Goal: Information Seeking & Learning: Learn about a topic

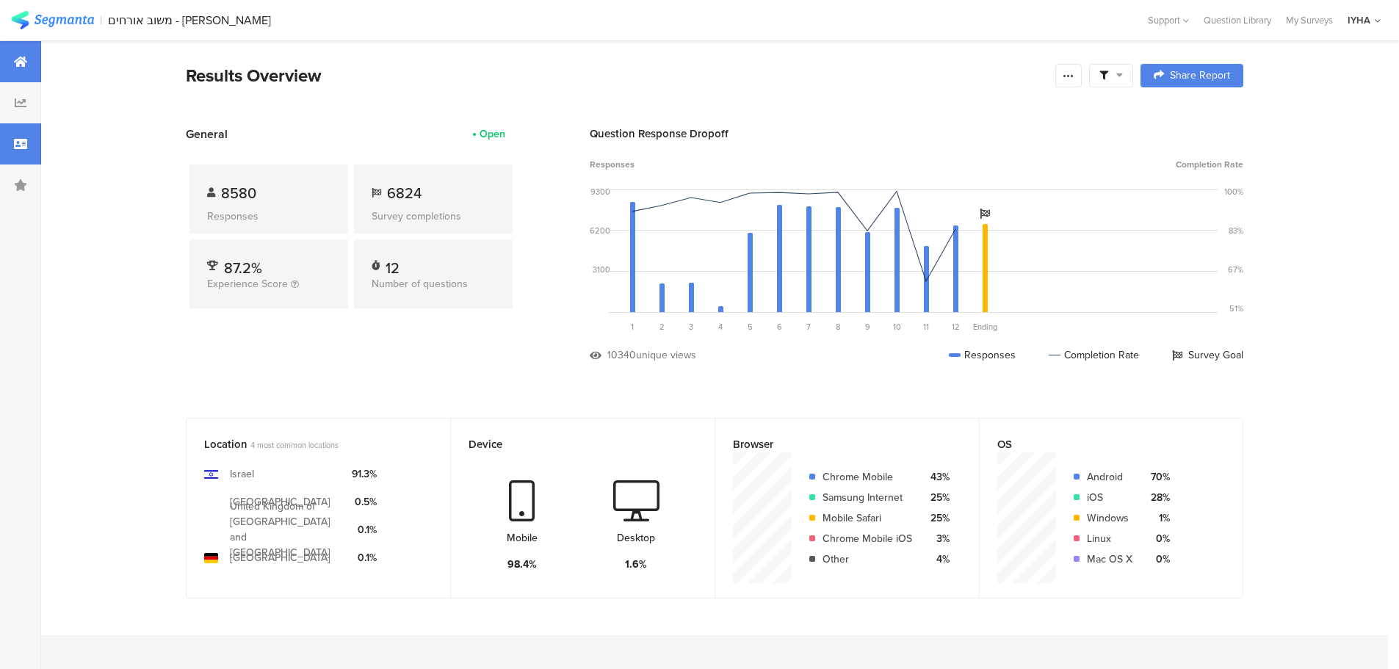
click at [26, 143] on icon at bounding box center [20, 144] width 13 height 12
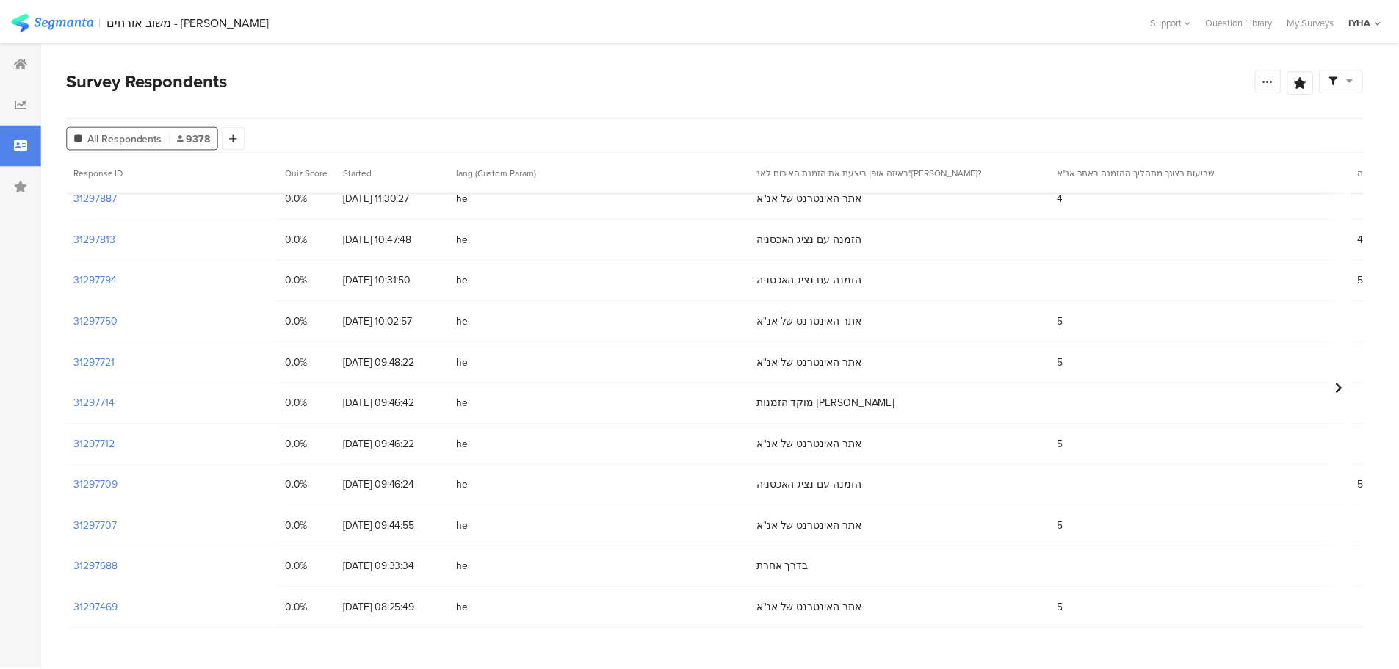
scroll to position [18, 0]
click at [107, 563] on section "31297688" at bounding box center [96, 563] width 44 height 15
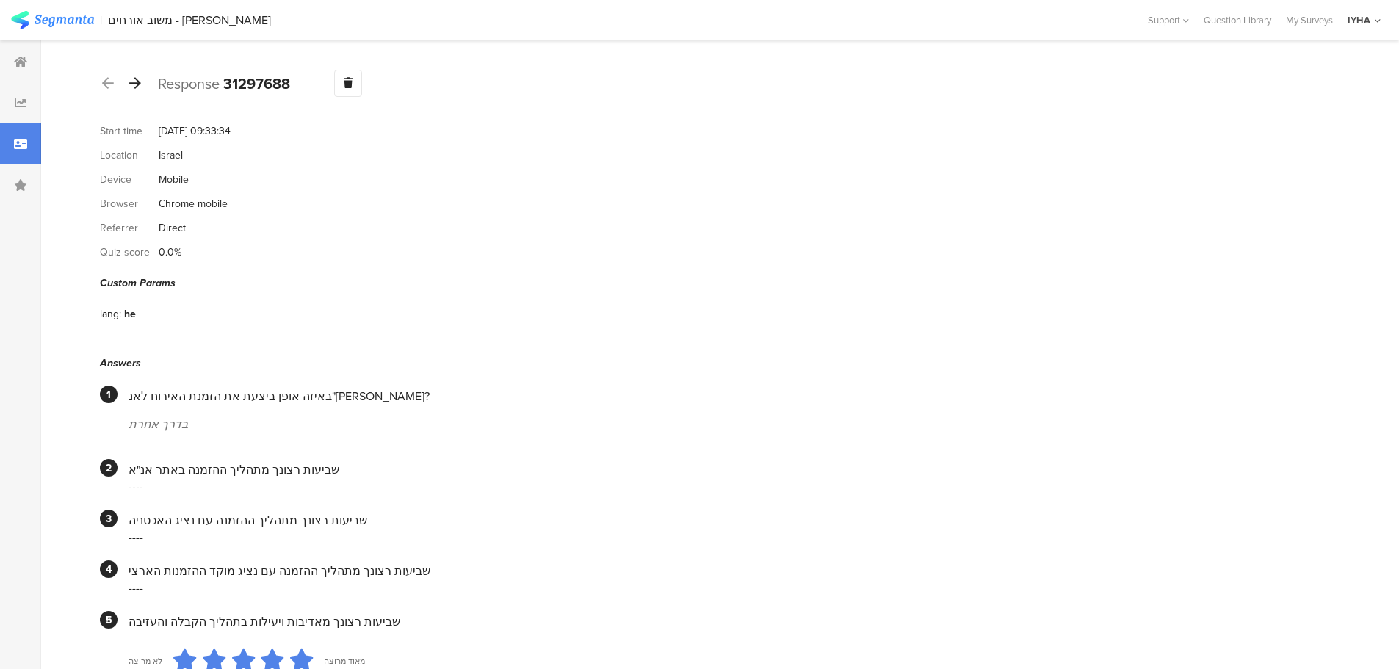
click at [134, 89] on icon at bounding box center [135, 82] width 12 height 13
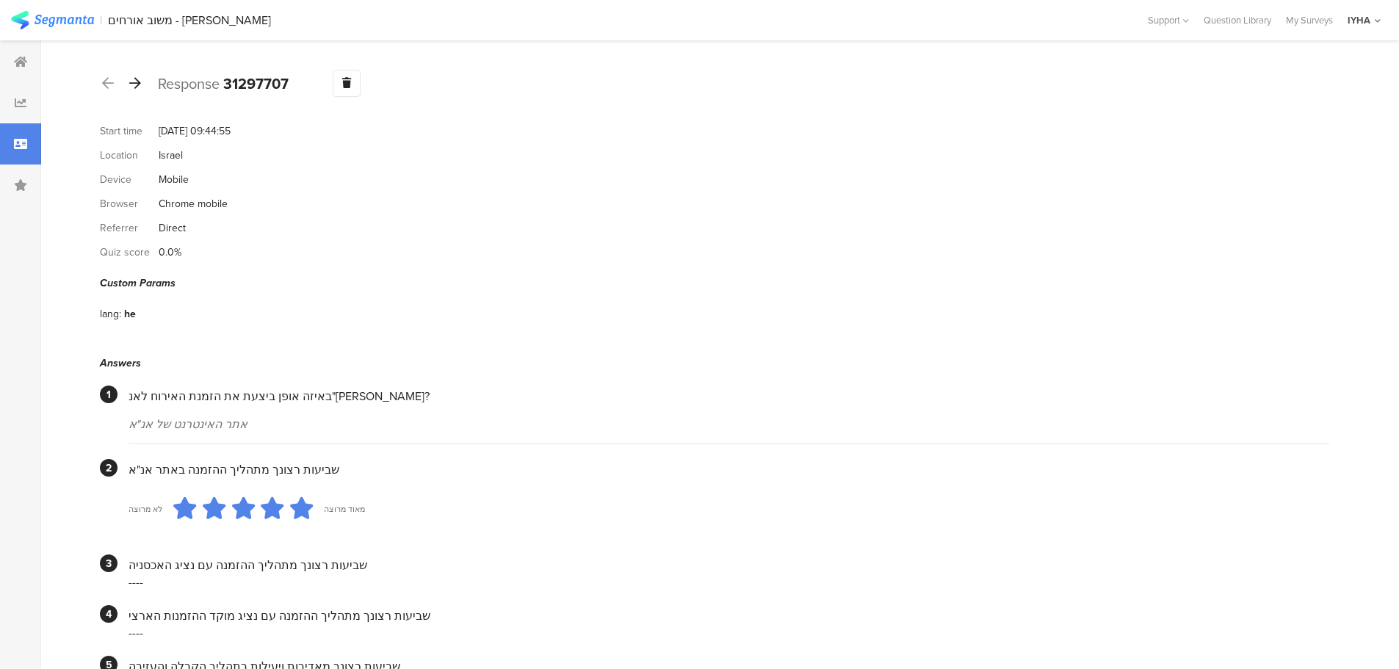
click at [136, 88] on icon at bounding box center [135, 82] width 12 height 13
click at [140, 83] on icon at bounding box center [135, 82] width 12 height 13
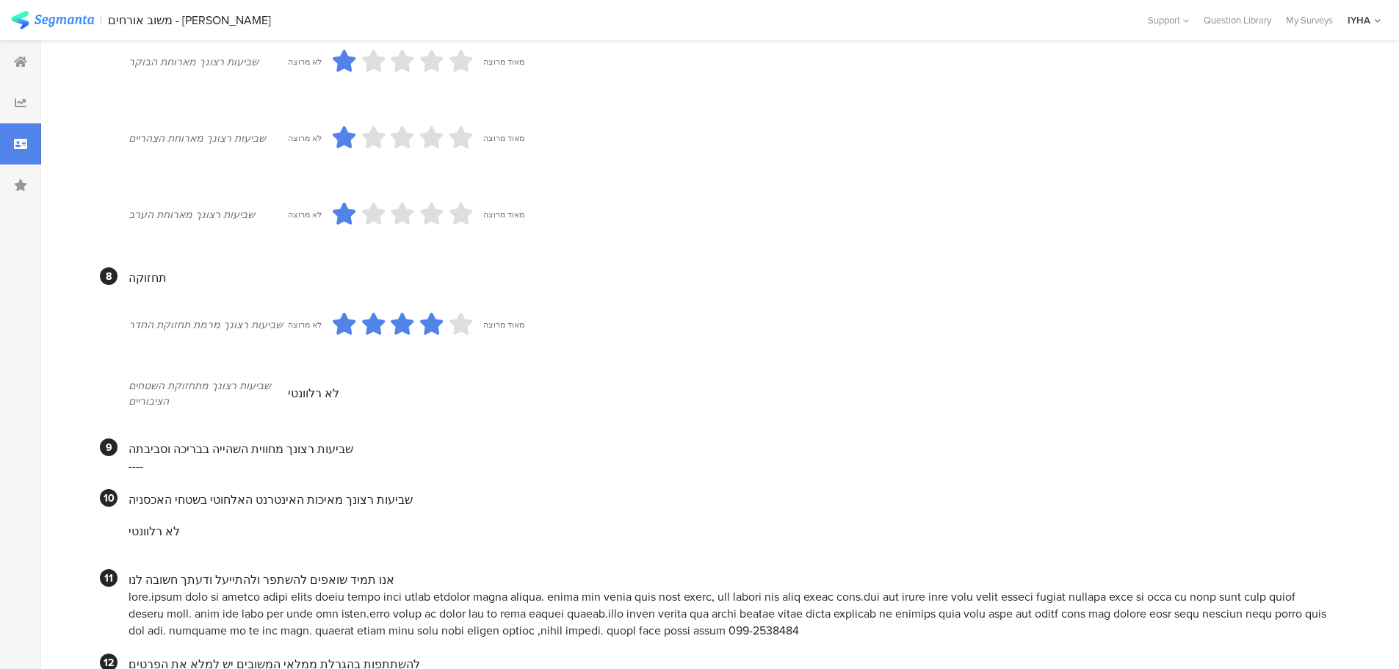
scroll to position [1230, 0]
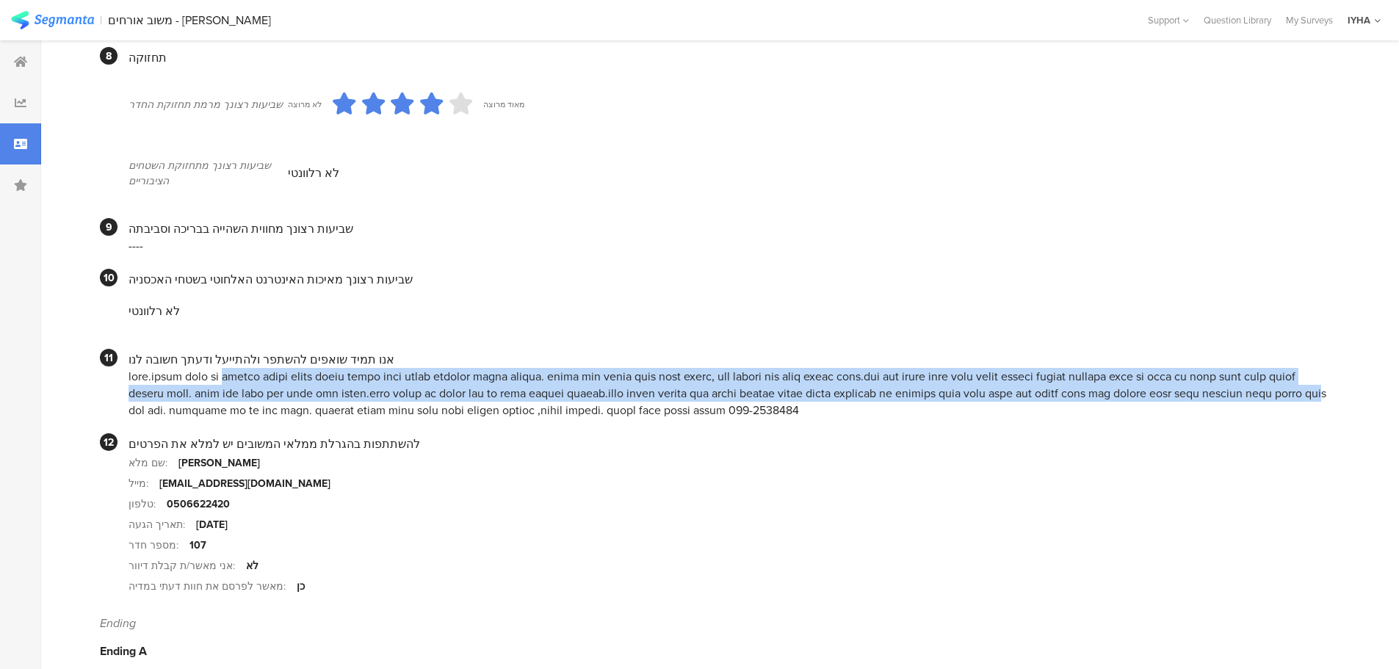
drag, startPoint x: 1263, startPoint y: 366, endPoint x: 132, endPoint y: 370, distance: 1131.0
click at [132, 370] on div at bounding box center [729, 393] width 1201 height 51
click at [1252, 379] on div at bounding box center [729, 393] width 1201 height 51
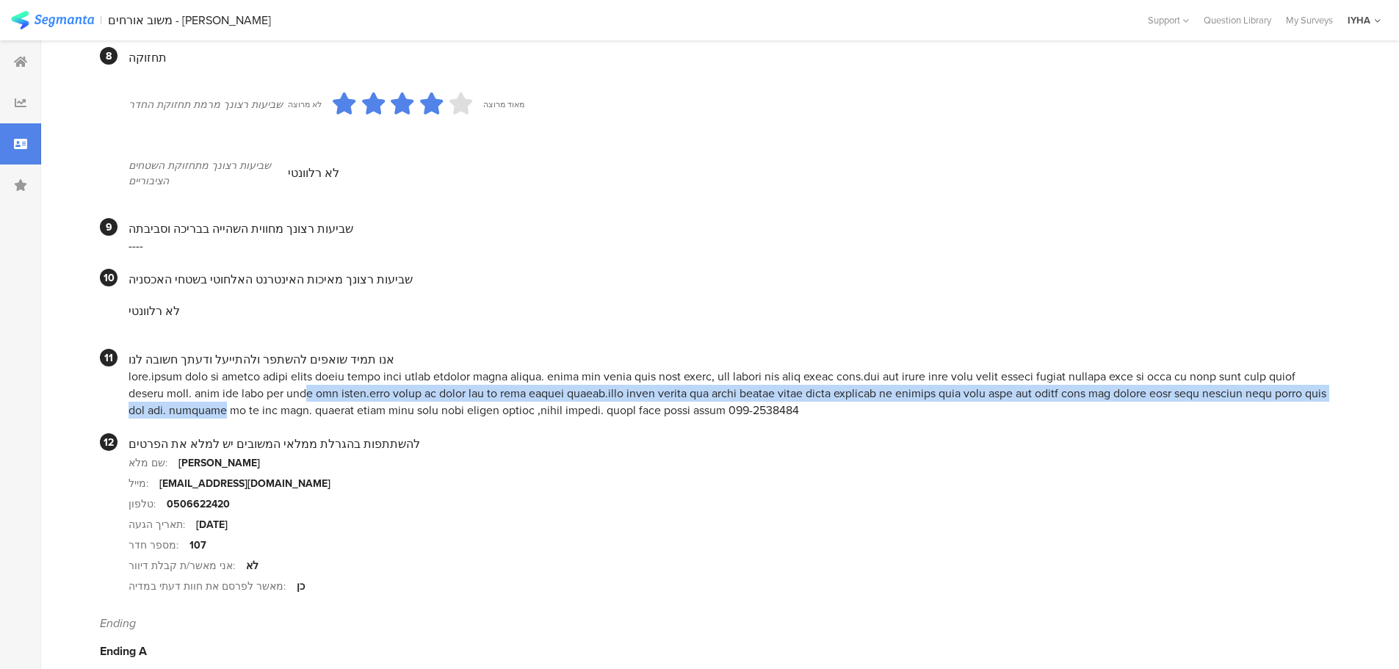
drag, startPoint x: 1169, startPoint y: 375, endPoint x: 711, endPoint y: 391, distance: 458.6
click at [712, 391] on div at bounding box center [729, 393] width 1201 height 51
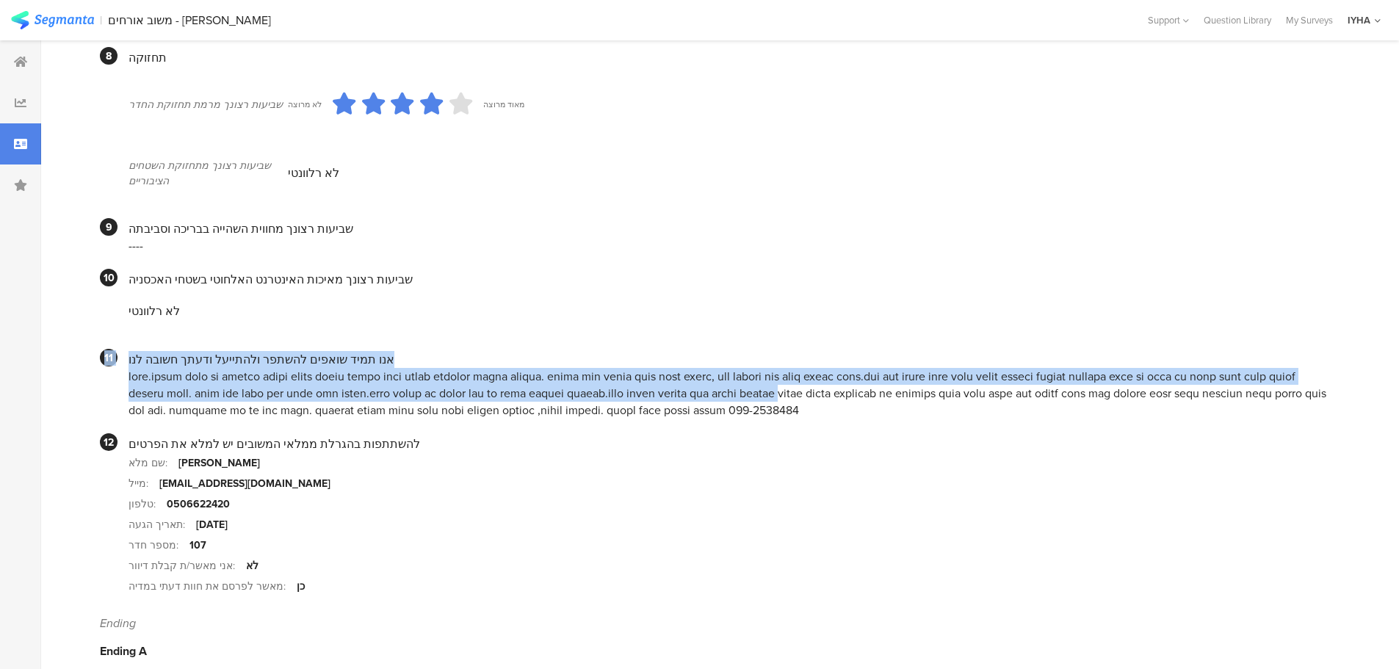
drag, startPoint x: 687, startPoint y: 377, endPoint x: 94, endPoint y: 378, distance: 593.4
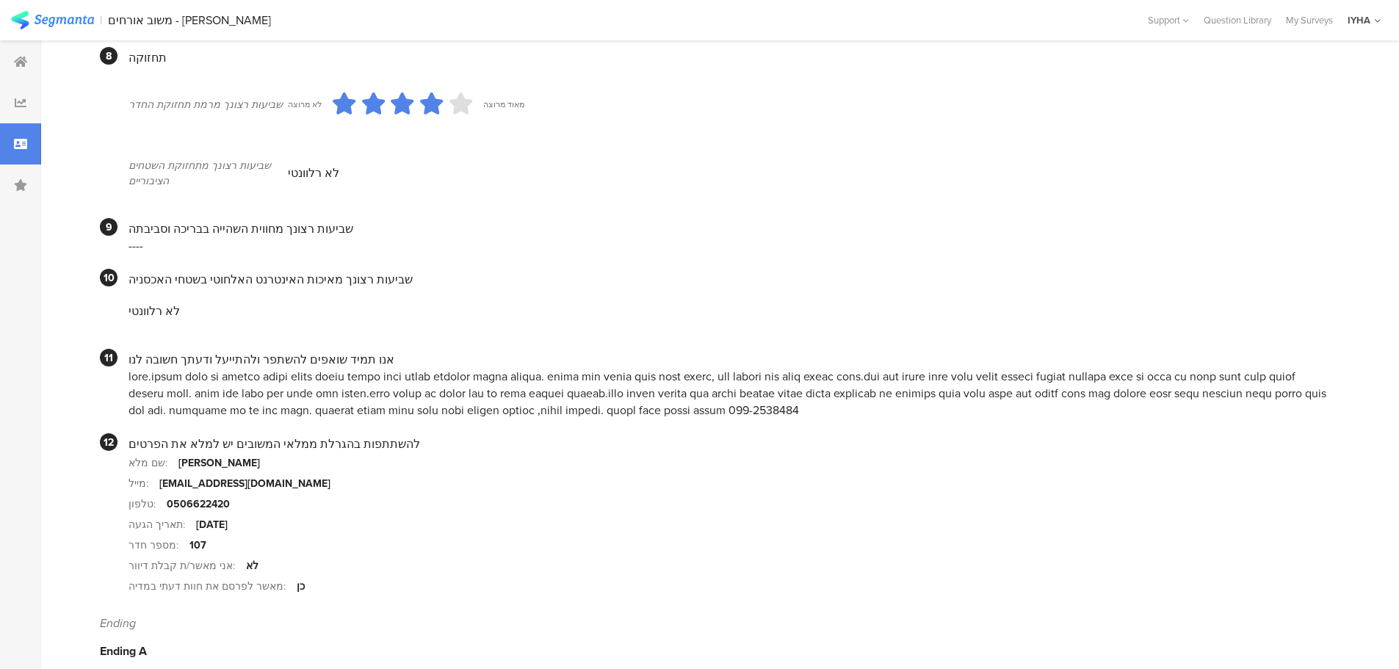
click at [443, 372] on div at bounding box center [729, 393] width 1201 height 51
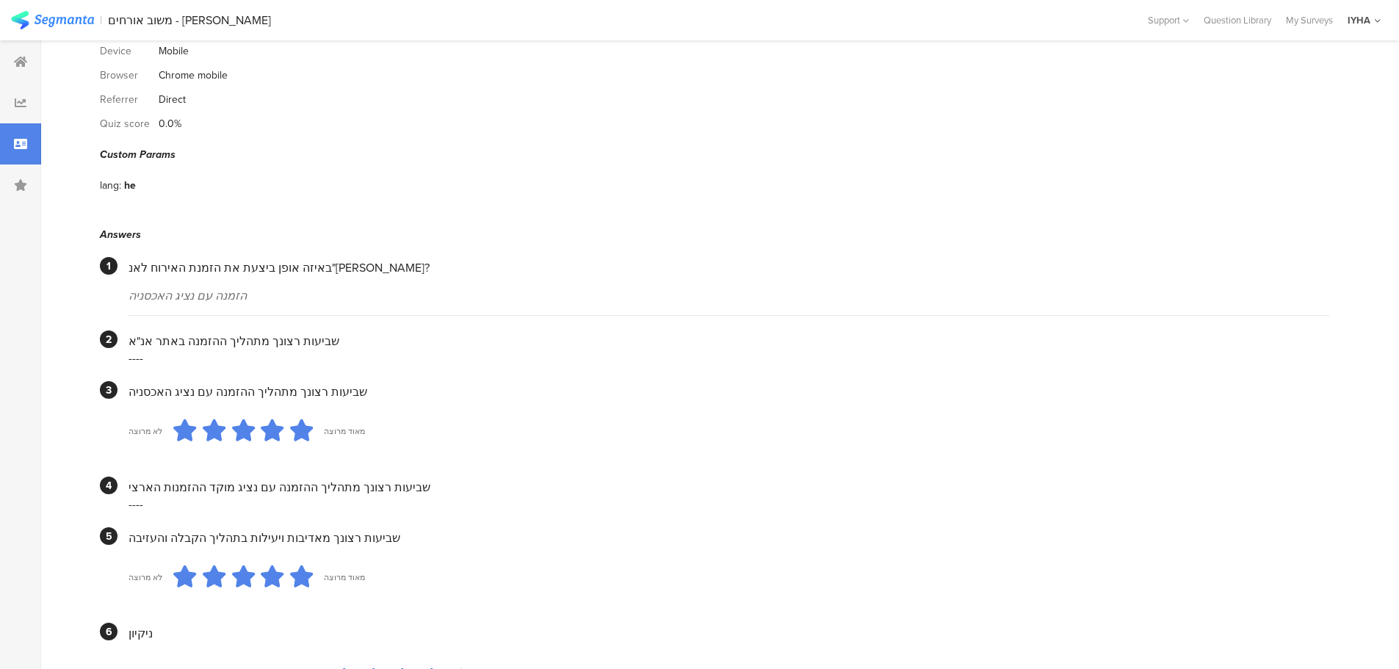
scroll to position [0, 0]
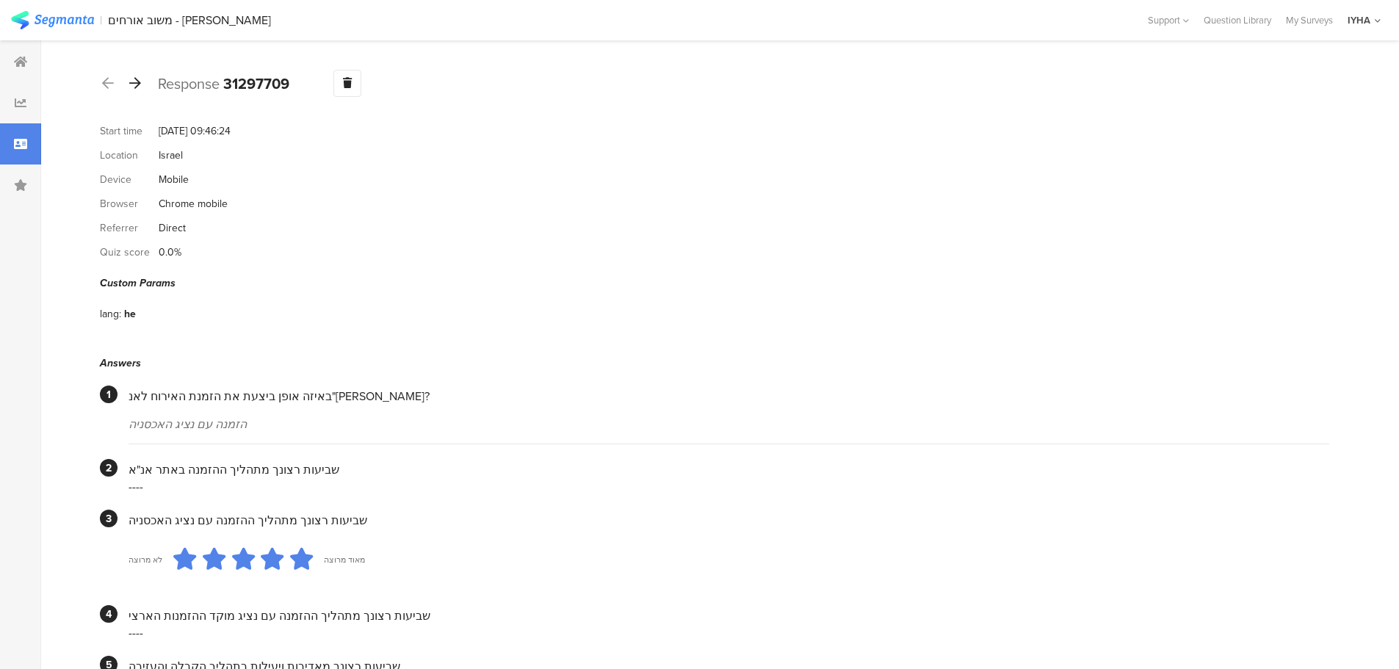
click at [138, 84] on icon at bounding box center [135, 82] width 12 height 13
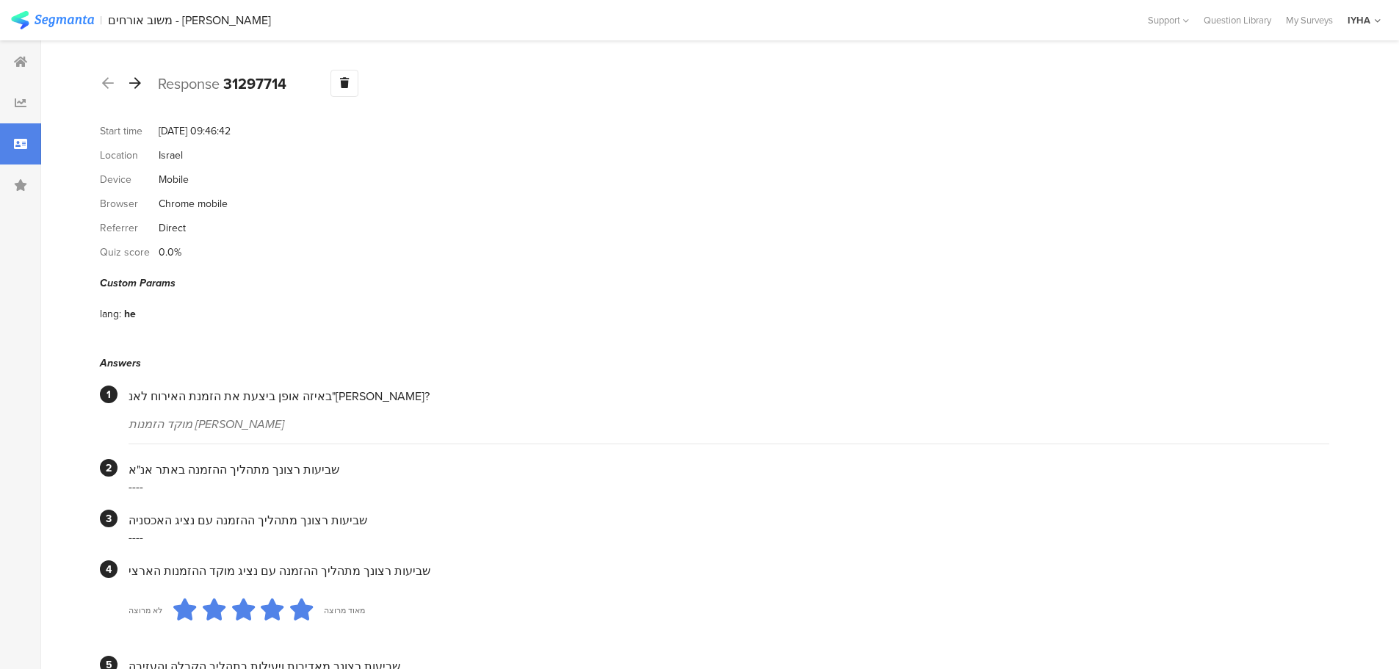
click at [137, 84] on icon at bounding box center [135, 82] width 12 height 13
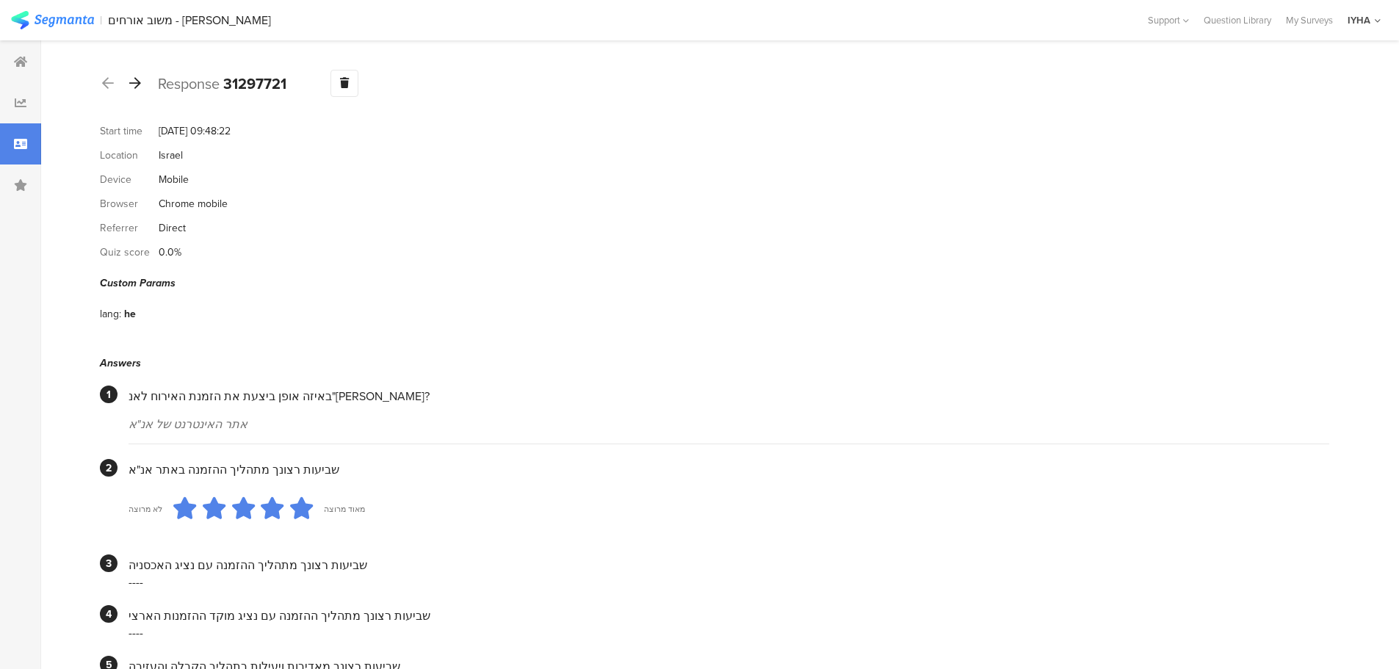
click at [134, 82] on icon at bounding box center [135, 82] width 12 height 13
click at [137, 84] on icon at bounding box center [135, 82] width 12 height 13
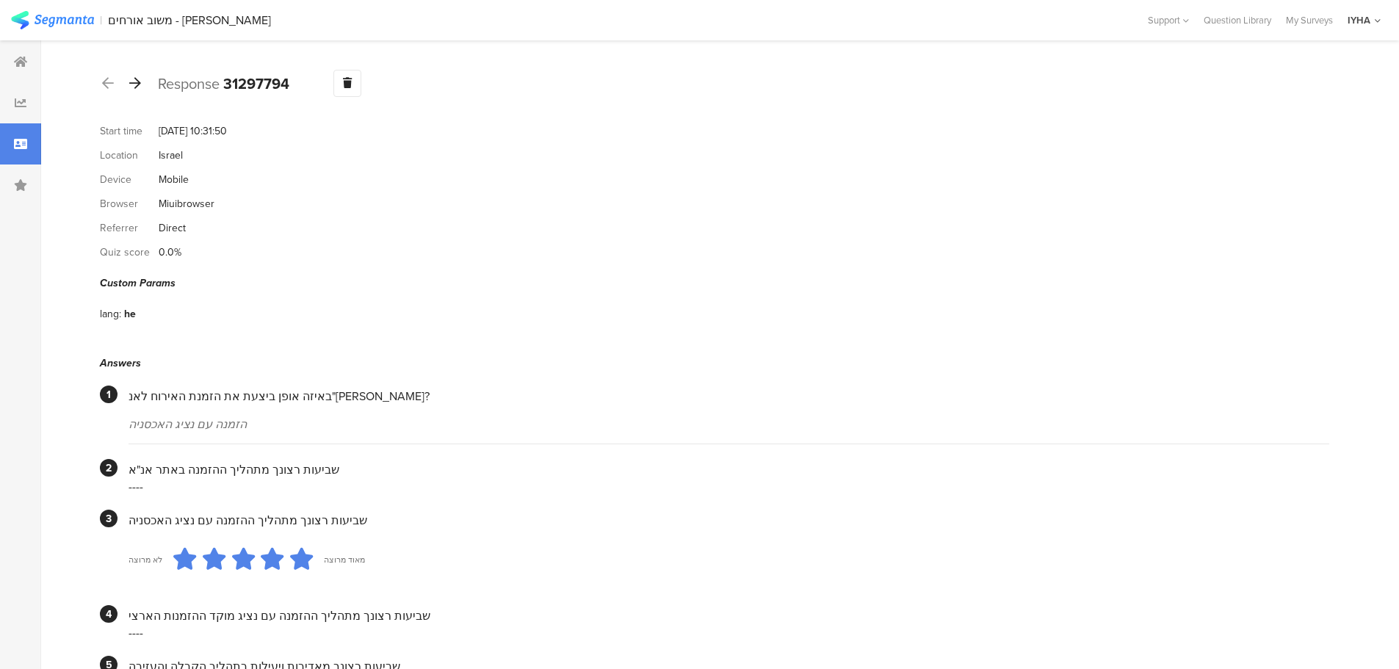
click at [139, 78] on icon at bounding box center [135, 82] width 12 height 13
click at [136, 87] on icon at bounding box center [135, 82] width 12 height 13
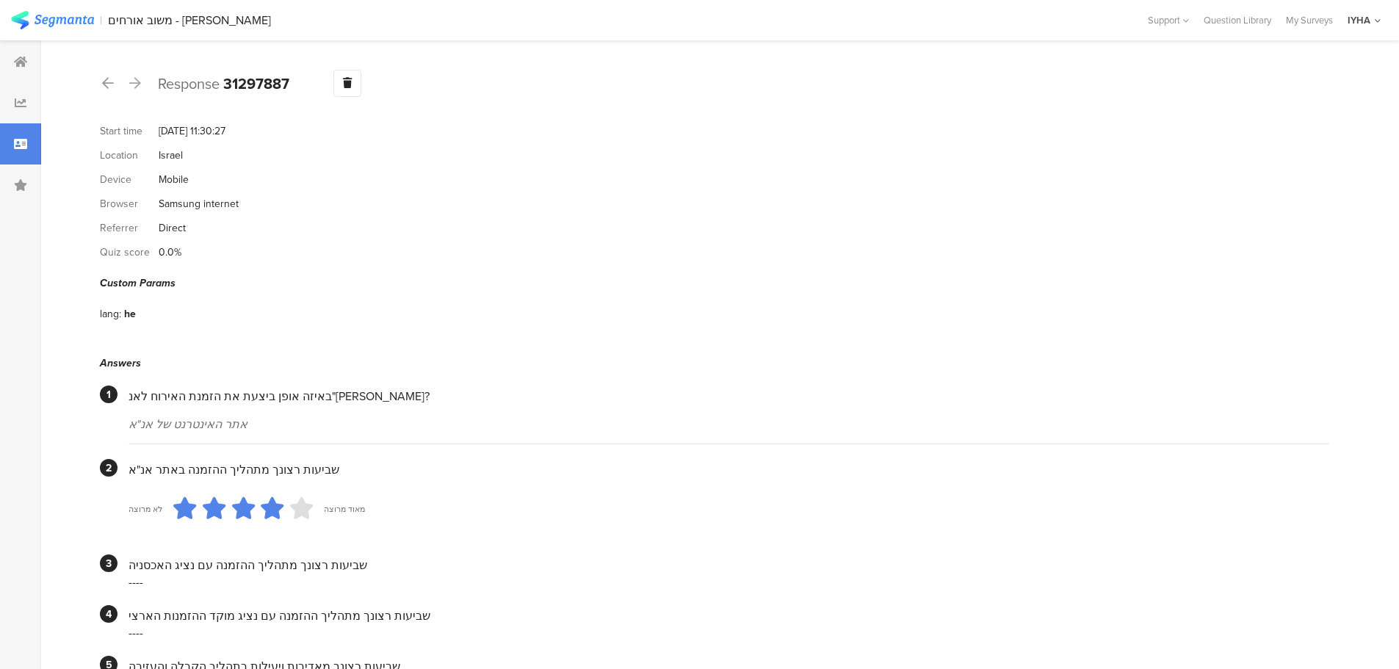
click at [134, 82] on icon at bounding box center [135, 82] width 12 height 13
